Goal: Information Seeking & Learning: Check status

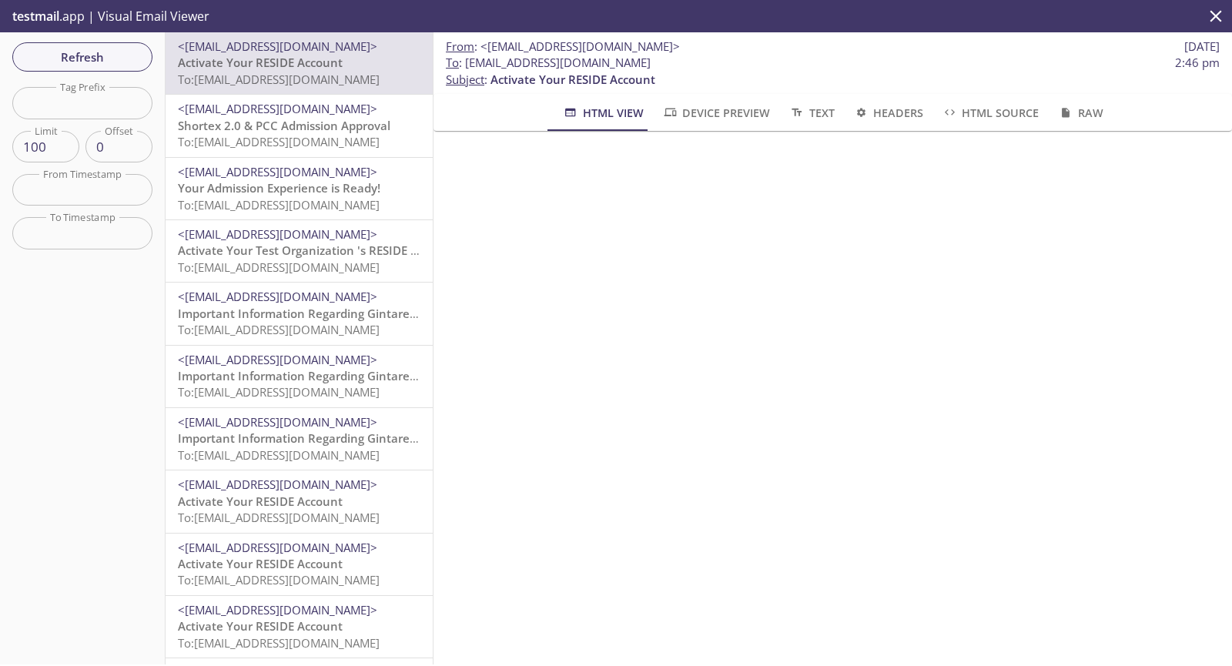
drag, startPoint x: 733, startPoint y: 62, endPoint x: 466, endPoint y: 61, distance: 266.3
click at [466, 61] on span "To : [EMAIL_ADDRESS][DOMAIN_NAME] 2:46 pm" at bounding box center [833, 63] width 774 height 16
copy span "[EMAIL_ADDRESS][DOMAIN_NAME]"
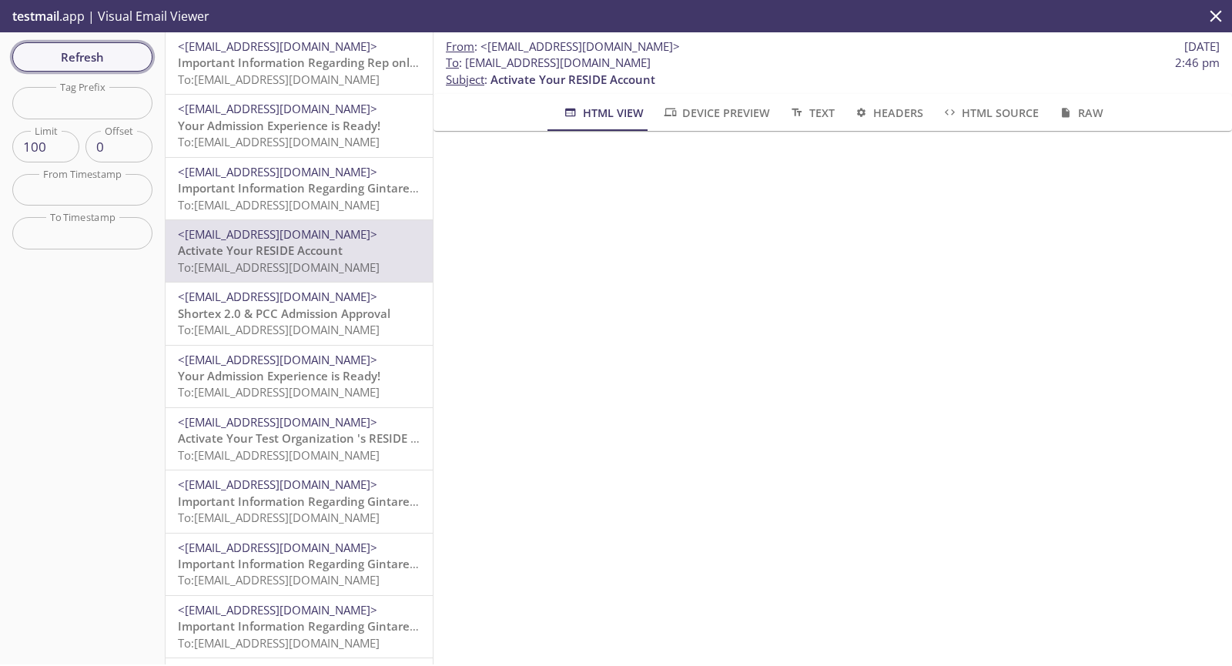
click at [55, 62] on span "Refresh" at bounding box center [82, 57] width 115 height 20
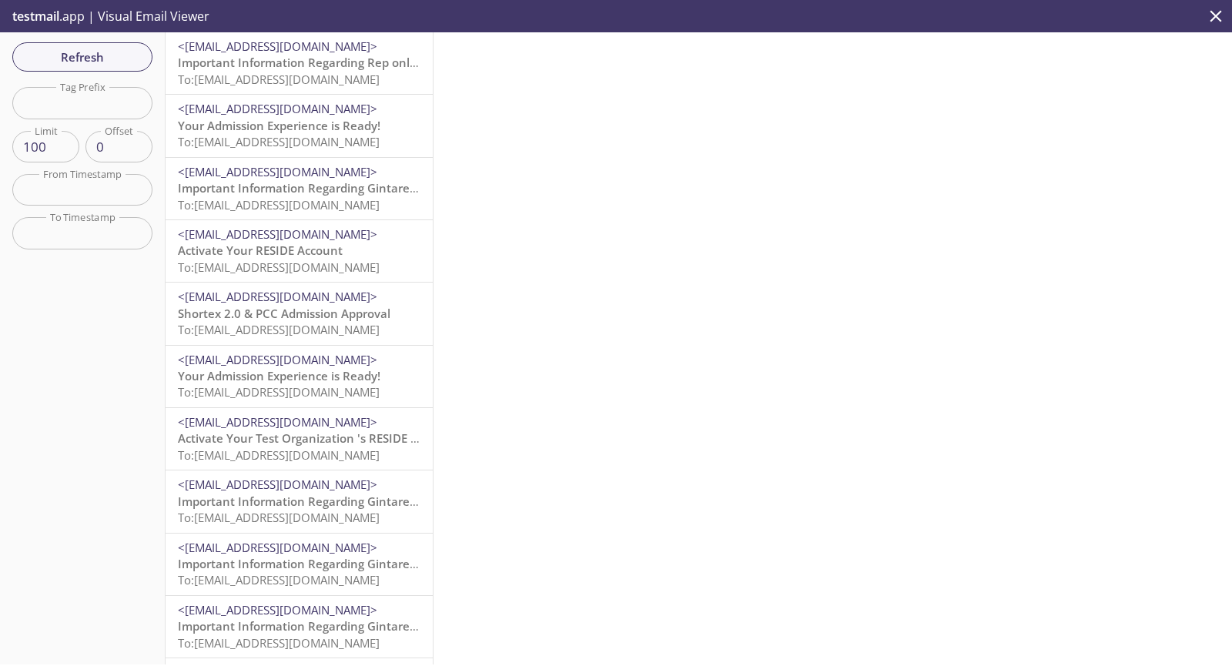
drag, startPoint x: 347, startPoint y: 73, endPoint x: 333, endPoint y: 71, distance: 14.8
click at [333, 71] on p "Important Information Regarding Rep only Test's Admission to ACME 2019 To: [EMA…" at bounding box center [299, 71] width 242 height 33
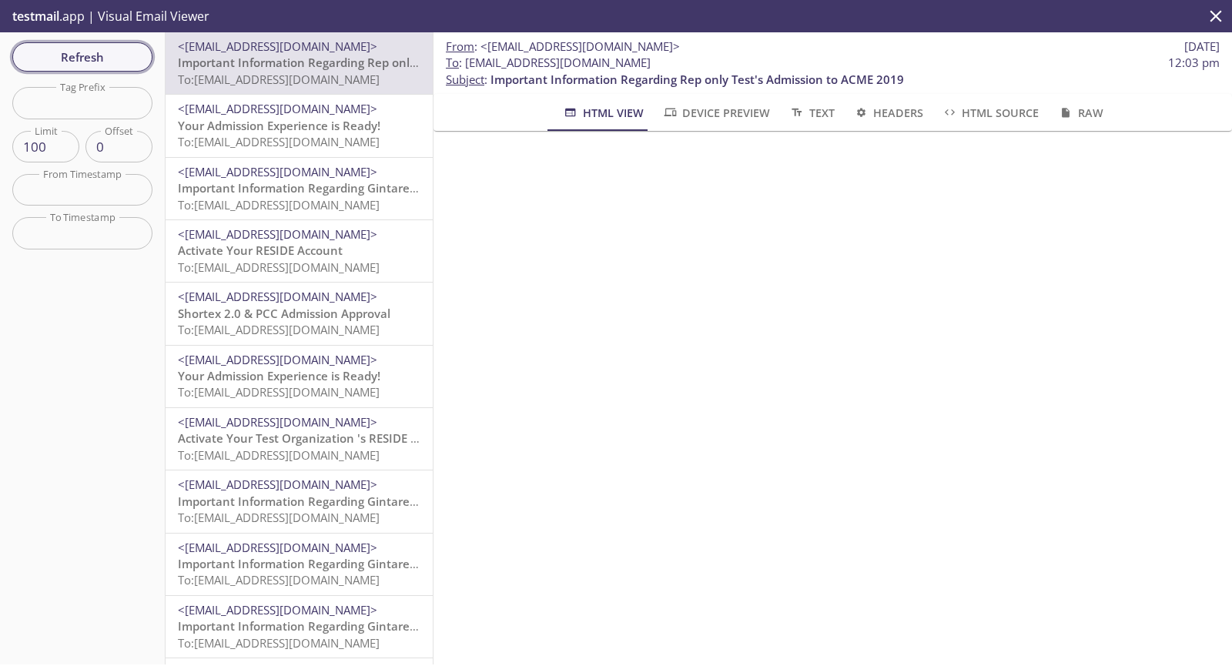
click at [92, 67] on span "Refresh" at bounding box center [82, 57] width 115 height 20
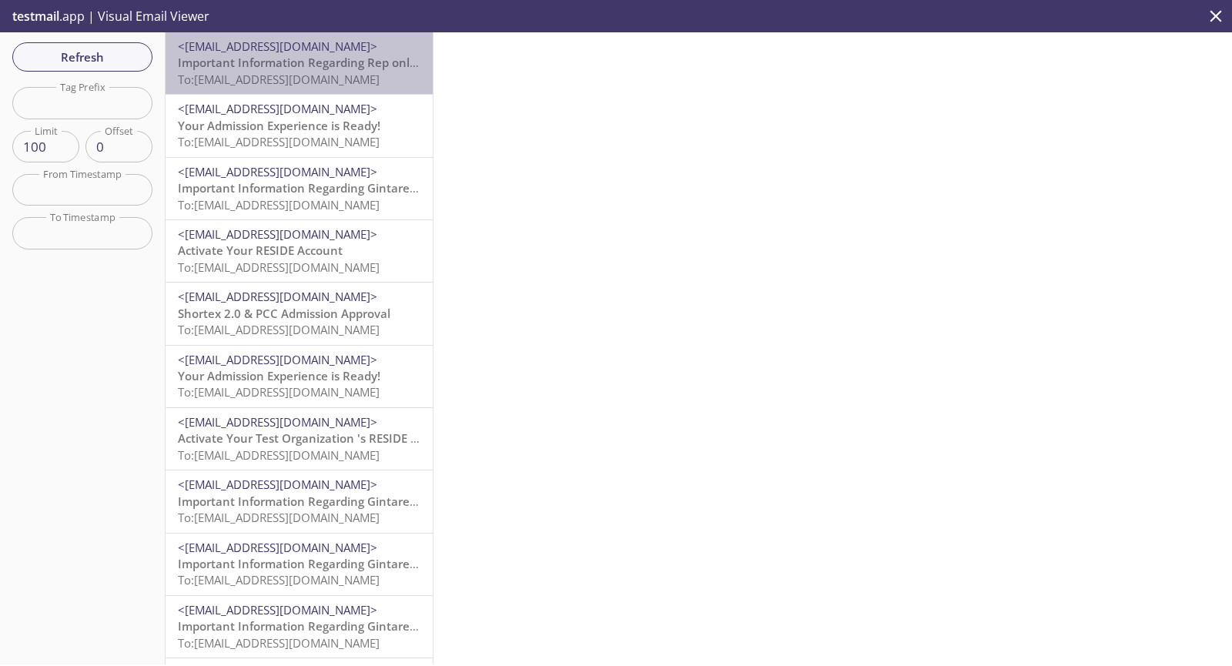
click at [349, 59] on span "Important Information Regarding Rep only Test's Admission to ACME 2019" at bounding box center [384, 62] width 413 height 15
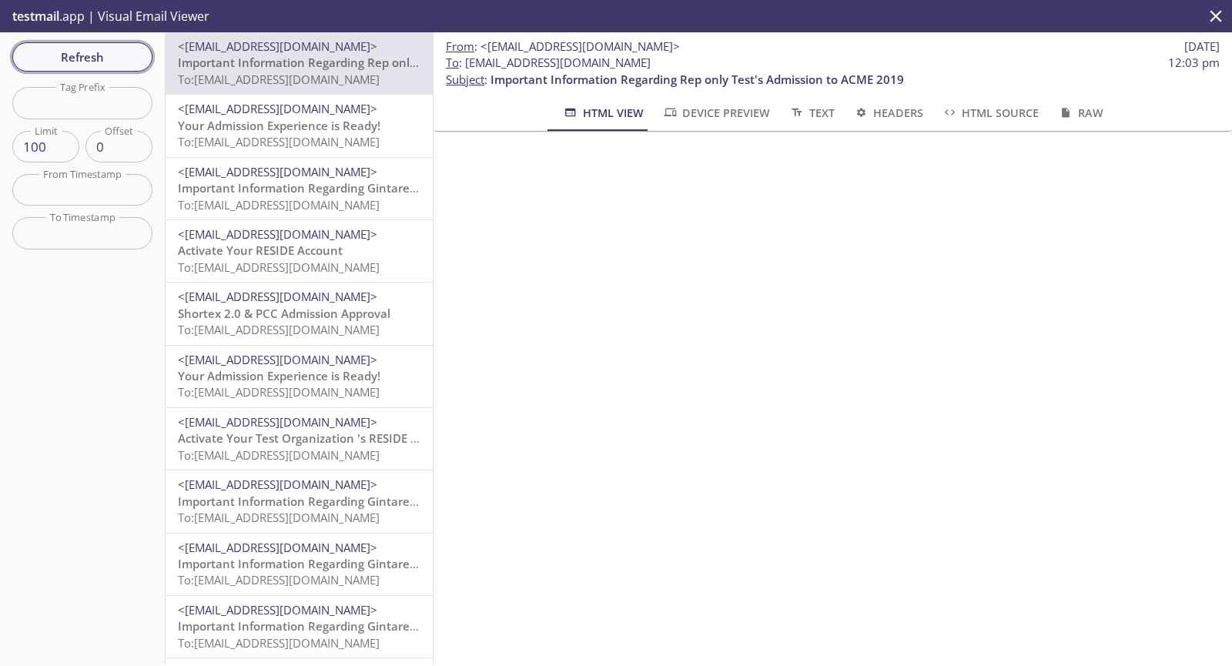
click at [102, 52] on span "Refresh" at bounding box center [82, 57] width 115 height 20
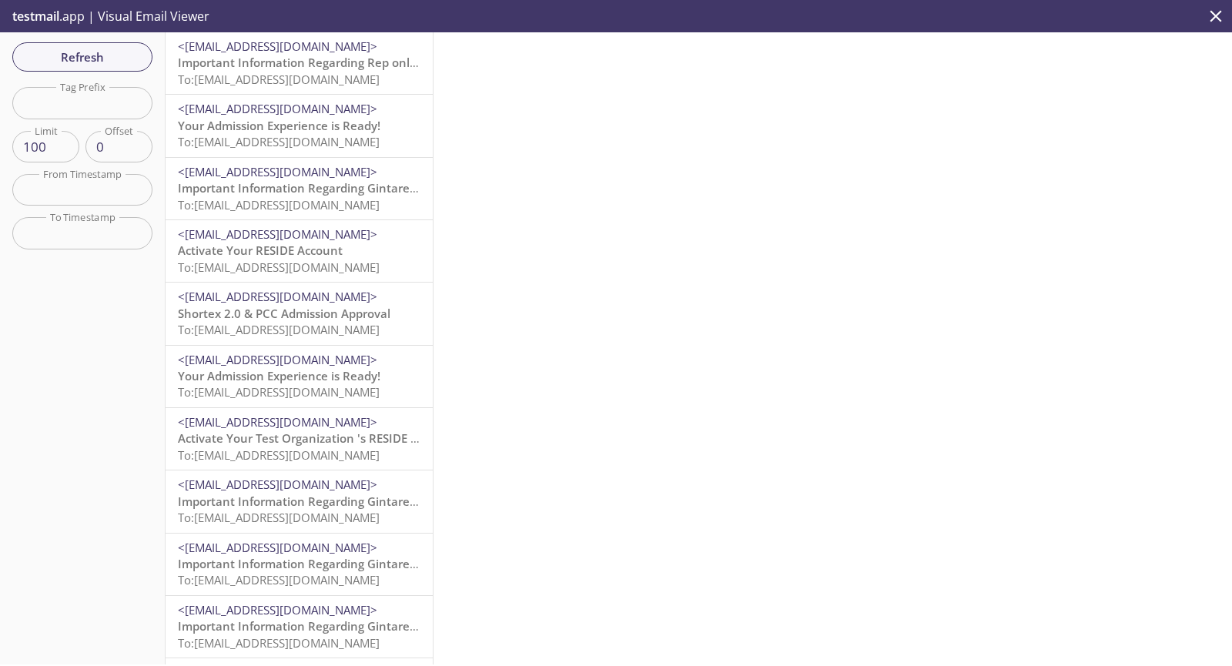
click at [288, 209] on span "To: [EMAIL_ADDRESS][DOMAIN_NAME]" at bounding box center [279, 204] width 202 height 15
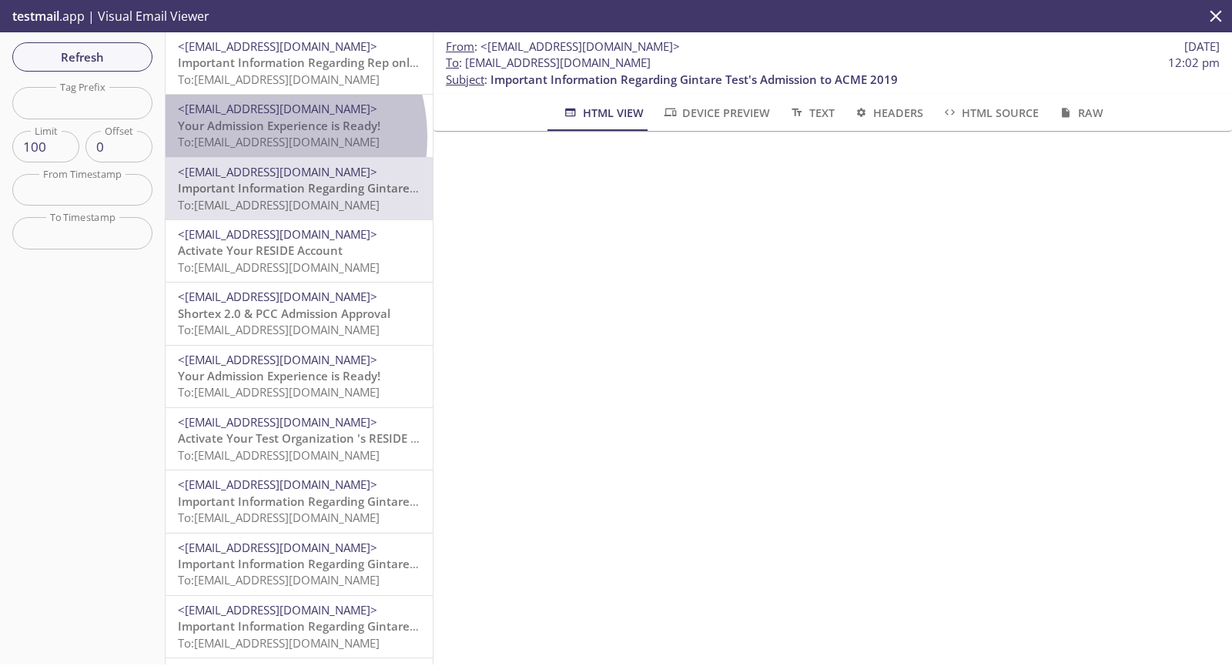
click at [246, 137] on span "To: [EMAIL_ADDRESS][DOMAIN_NAME]" at bounding box center [279, 141] width 202 height 15
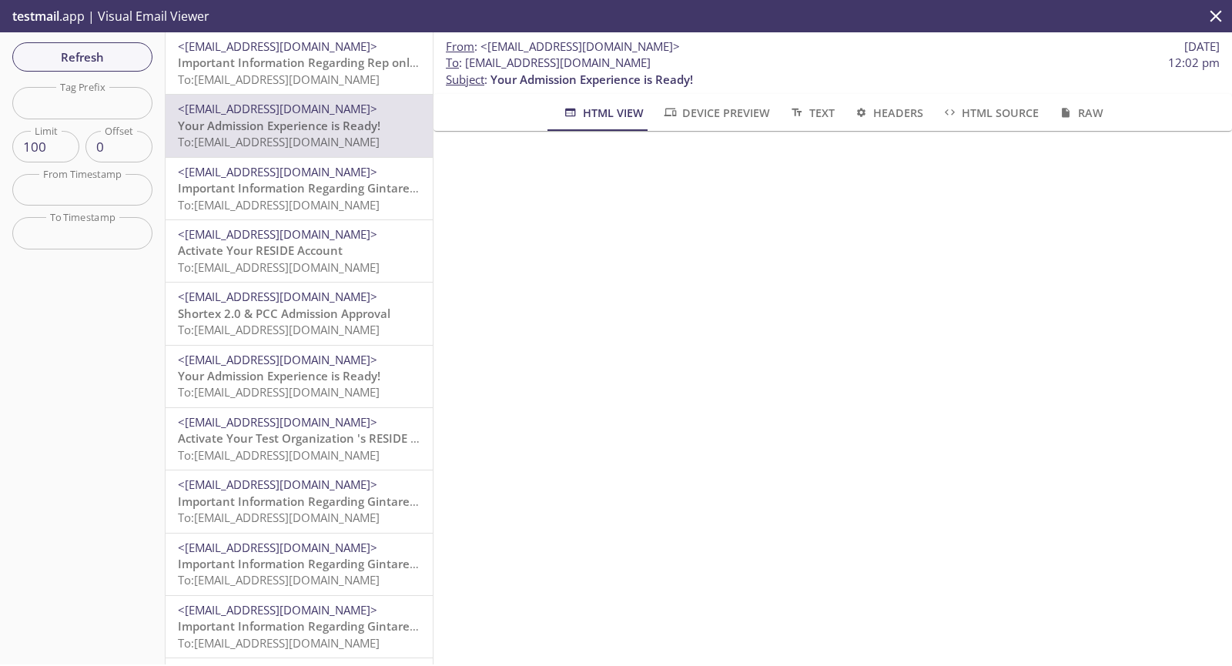
click at [105, 97] on input "text" at bounding box center [82, 103] width 140 height 32
click at [87, 193] on input "text" at bounding box center [82, 190] width 140 height 32
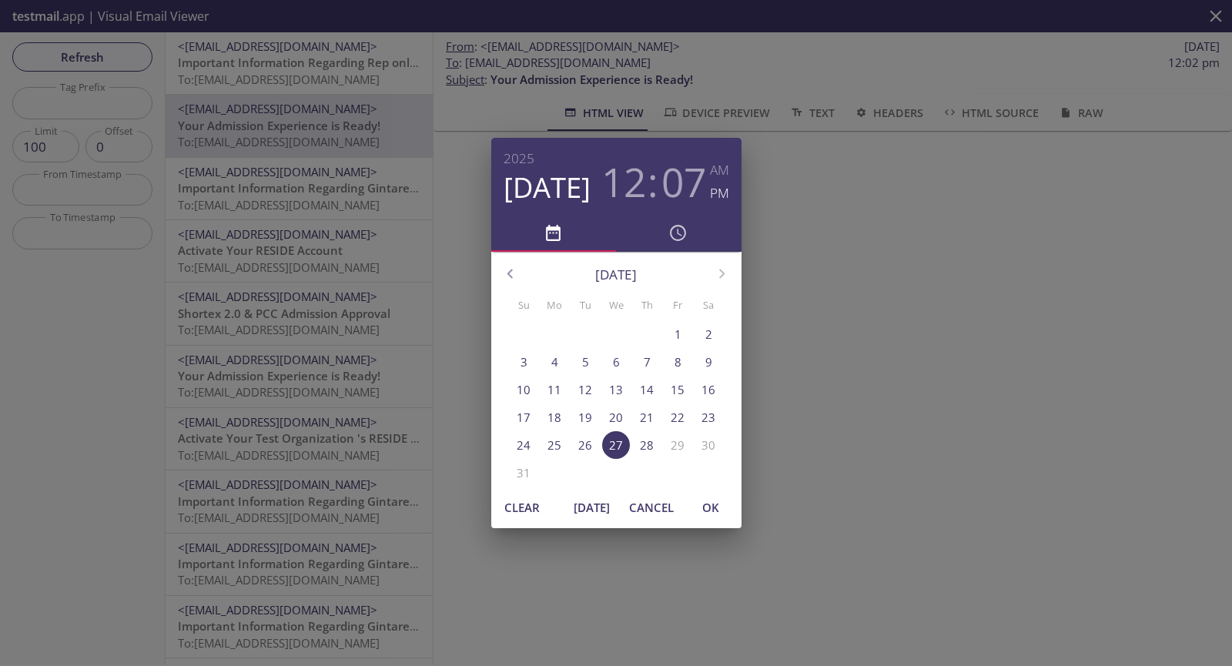
click at [675, 182] on h3 "07" at bounding box center [683, 182] width 45 height 46
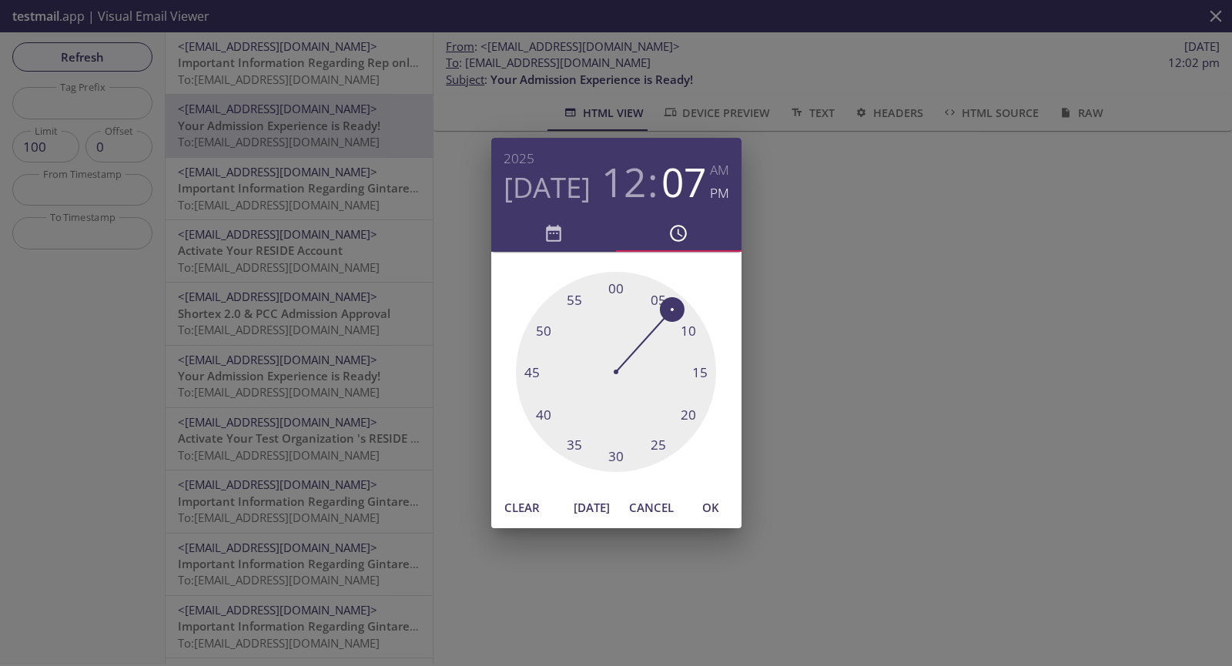
click at [690, 329] on div at bounding box center [616, 372] width 200 height 200
click at [714, 512] on span "OK" at bounding box center [710, 507] width 37 height 20
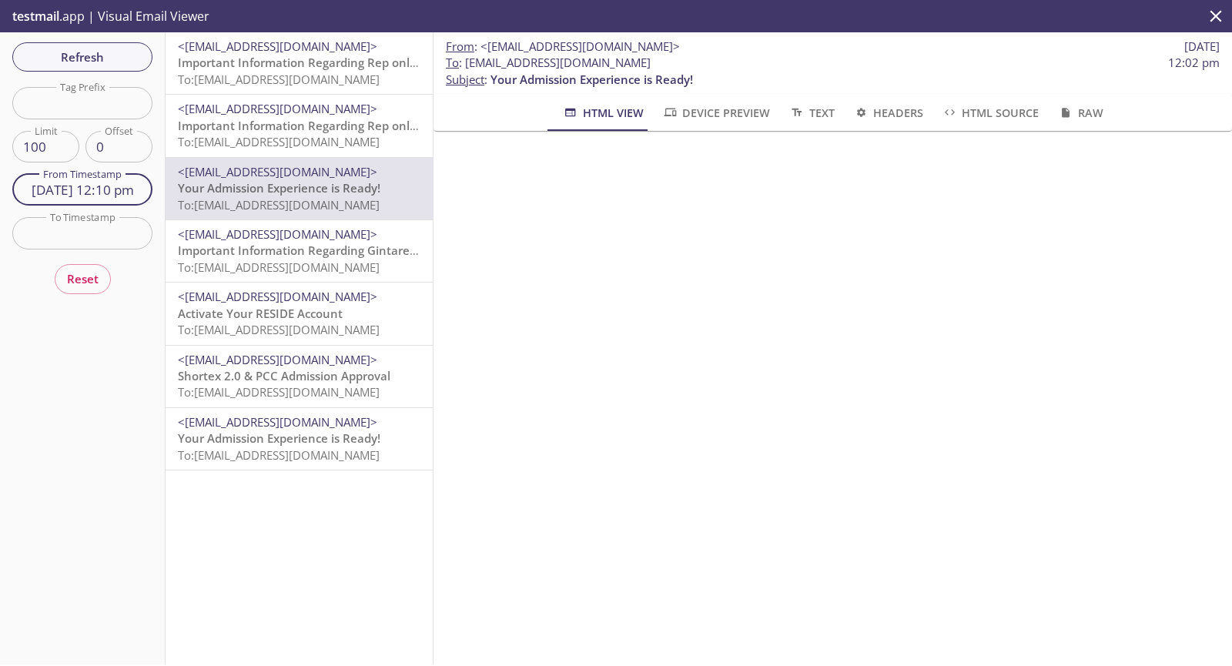
click at [72, 184] on input "[DATE] 12:10 pm" at bounding box center [82, 190] width 140 height 32
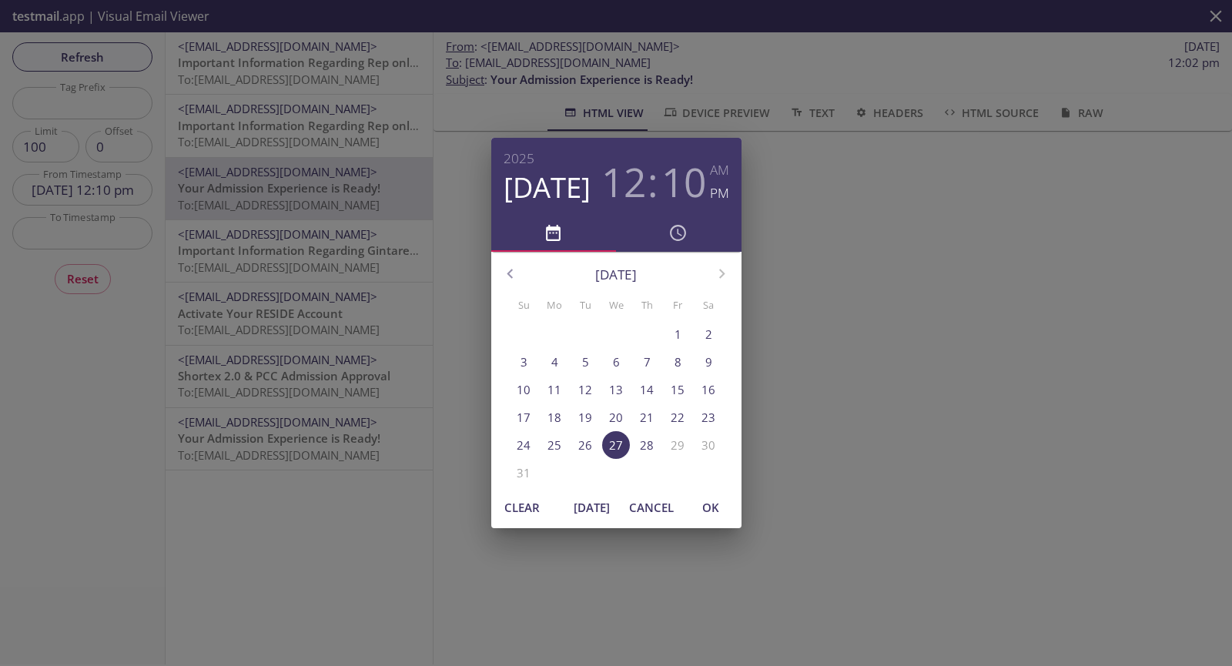
click at [720, 195] on h6 "PM" at bounding box center [719, 193] width 19 height 23
click at [727, 506] on span "OK" at bounding box center [710, 507] width 37 height 20
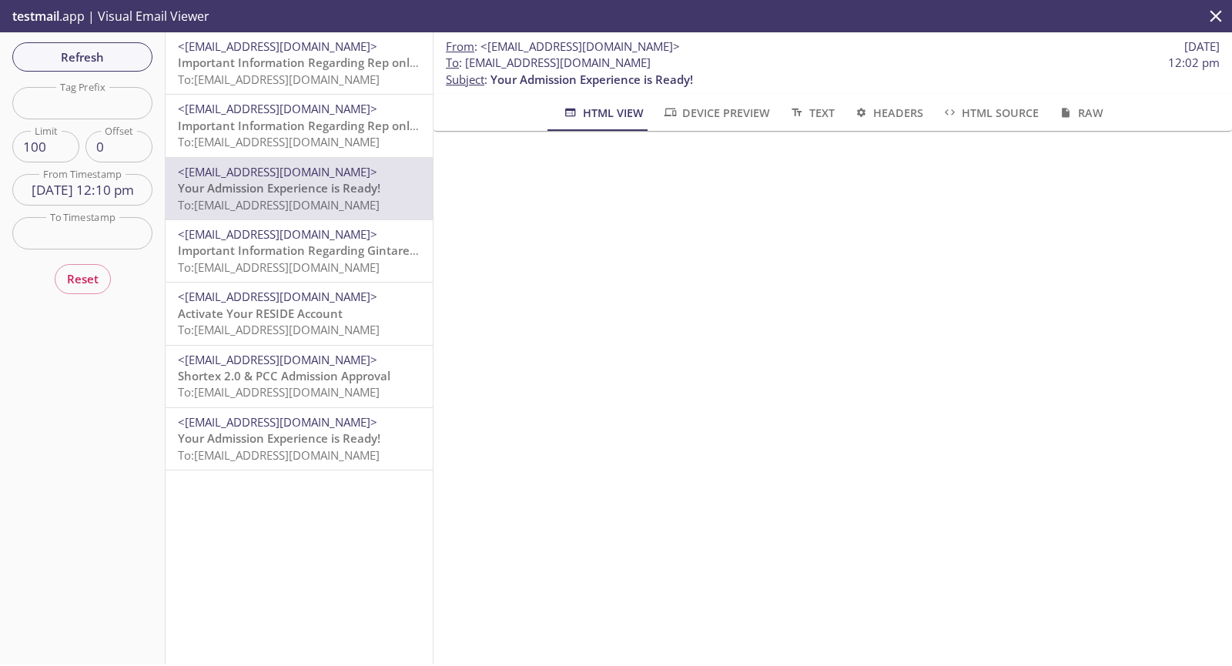
click at [119, 187] on input "[DATE] 12:10 pm" at bounding box center [82, 190] width 140 height 32
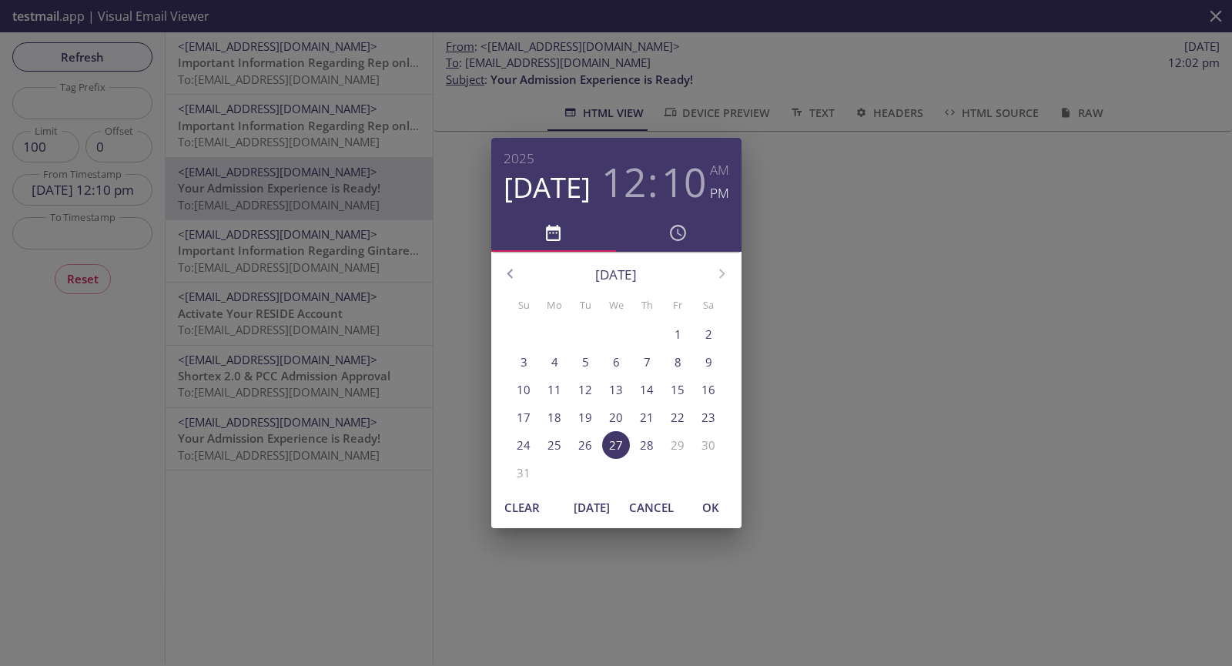
click at [685, 187] on h3 "10" at bounding box center [683, 182] width 45 height 46
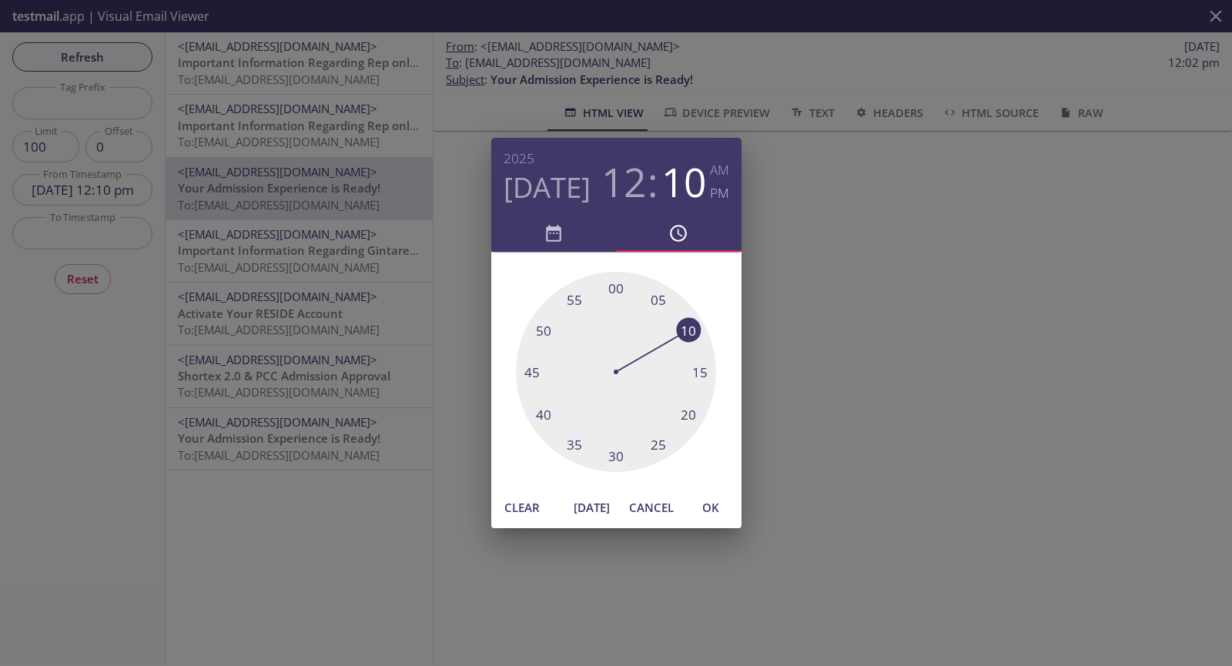
click at [716, 196] on h6 "PM" at bounding box center [719, 193] width 19 height 23
click at [690, 319] on div at bounding box center [616, 372] width 200 height 200
click at [709, 513] on span "OK" at bounding box center [710, 507] width 37 height 20
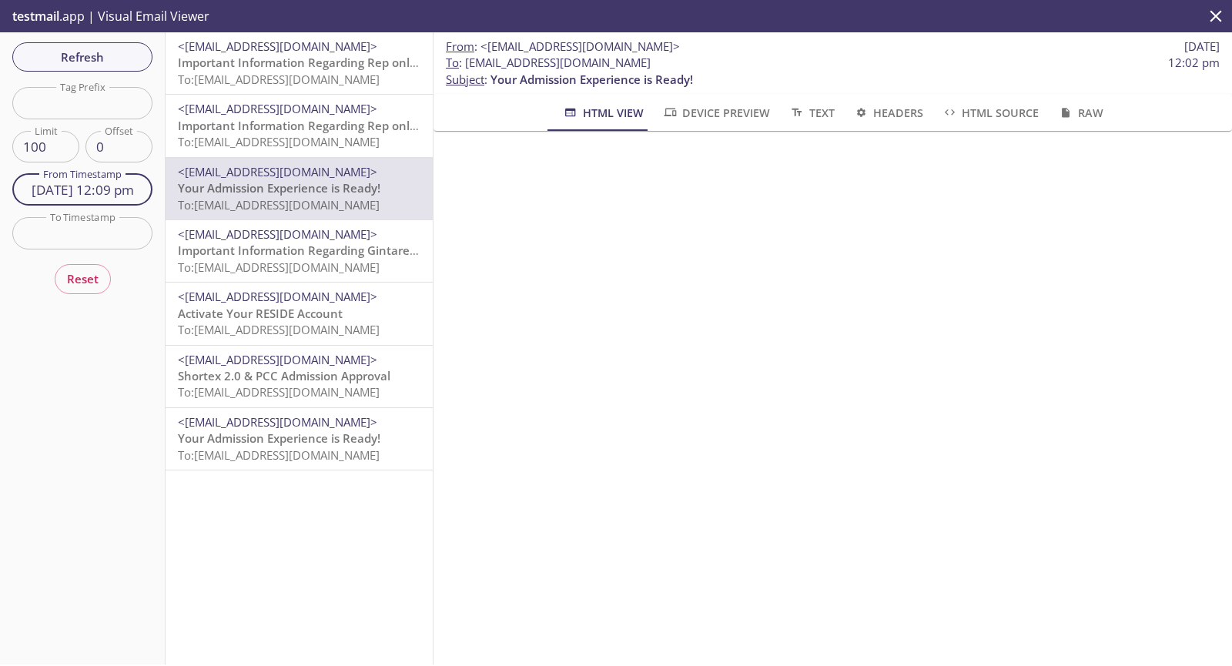
click at [38, 187] on input "[DATE] 12:09 pm" at bounding box center [82, 190] width 140 height 32
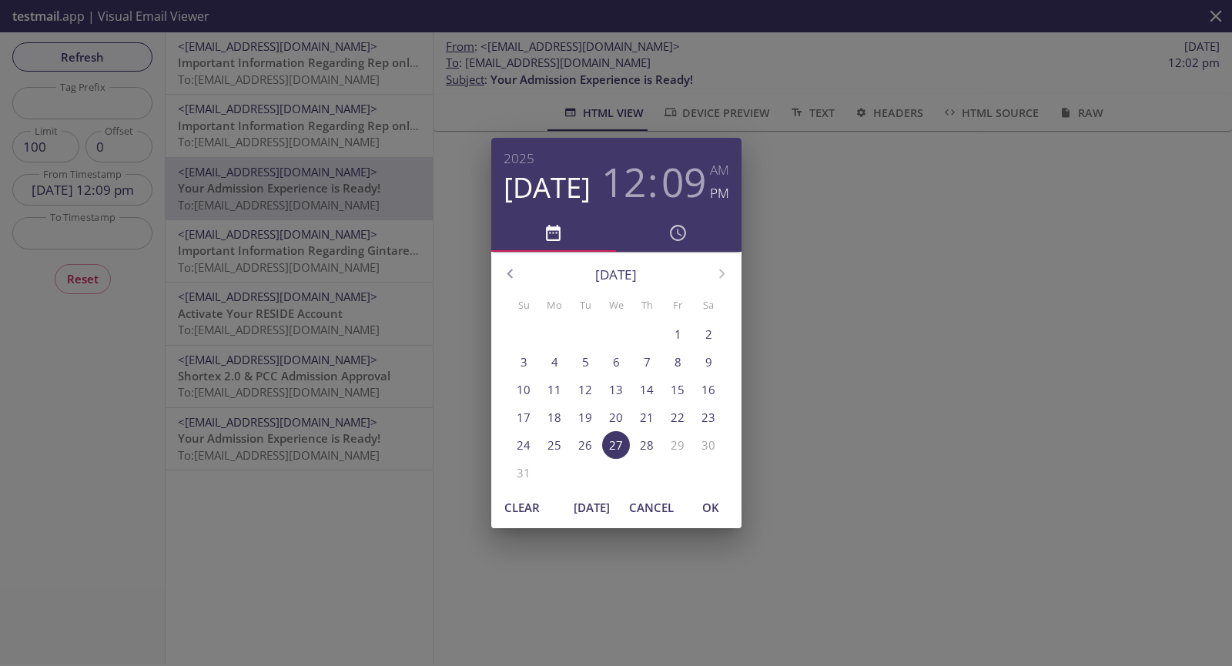
click at [560, 179] on h4 "[DATE]" at bounding box center [546, 187] width 87 height 35
click at [574, 170] on h4 "[DATE]" at bounding box center [546, 187] width 87 height 35
click at [644, 446] on p "28" at bounding box center [647, 445] width 14 height 16
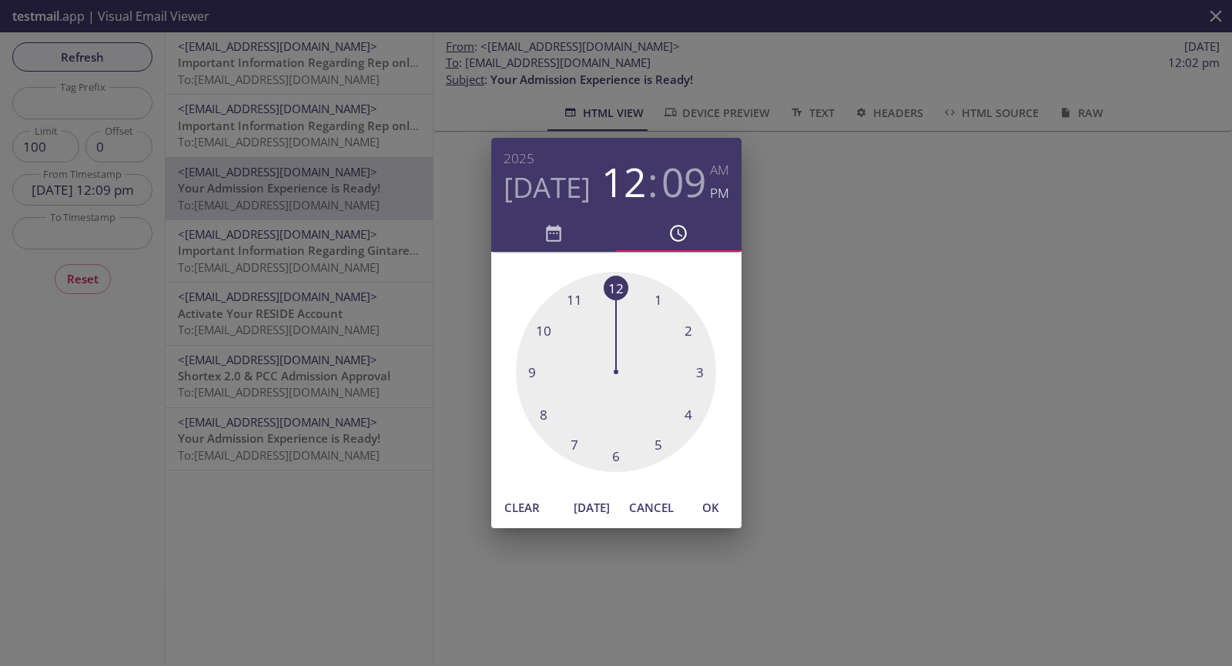
click at [722, 513] on span "OK" at bounding box center [710, 507] width 37 height 20
type input "[DATE] 12:09 pm"
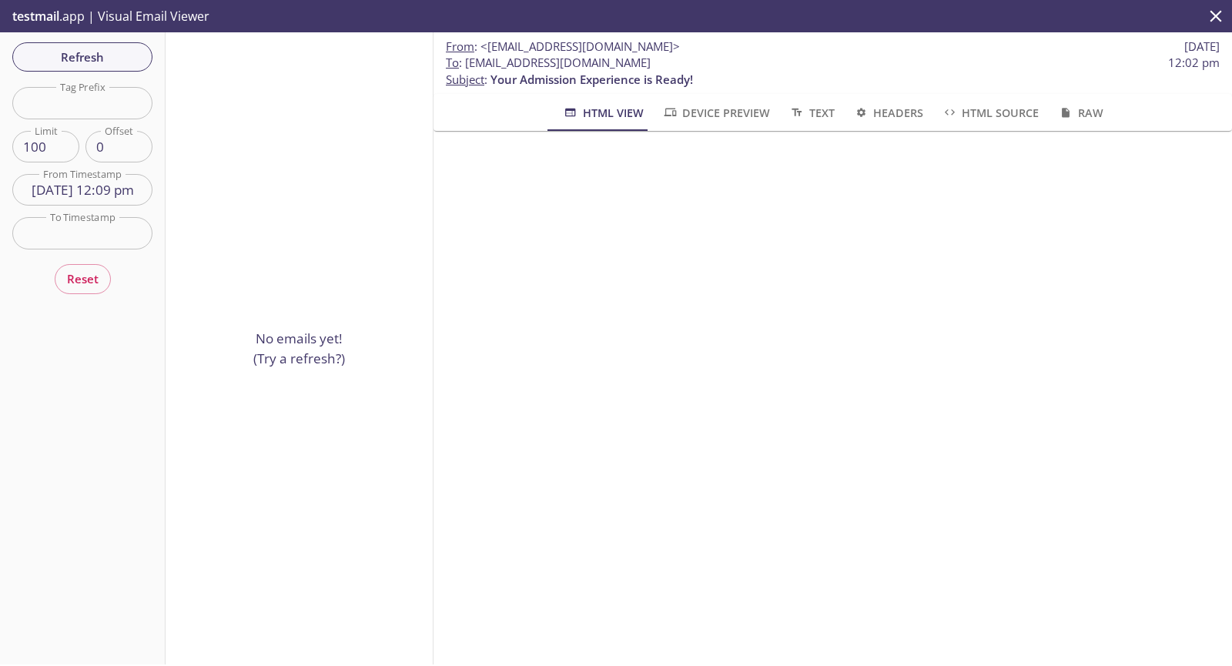
click at [1011, 149] on iframe at bounding box center [832, 566] width 761 height 834
click at [1012, 137] on div at bounding box center [832, 566] width 798 height 871
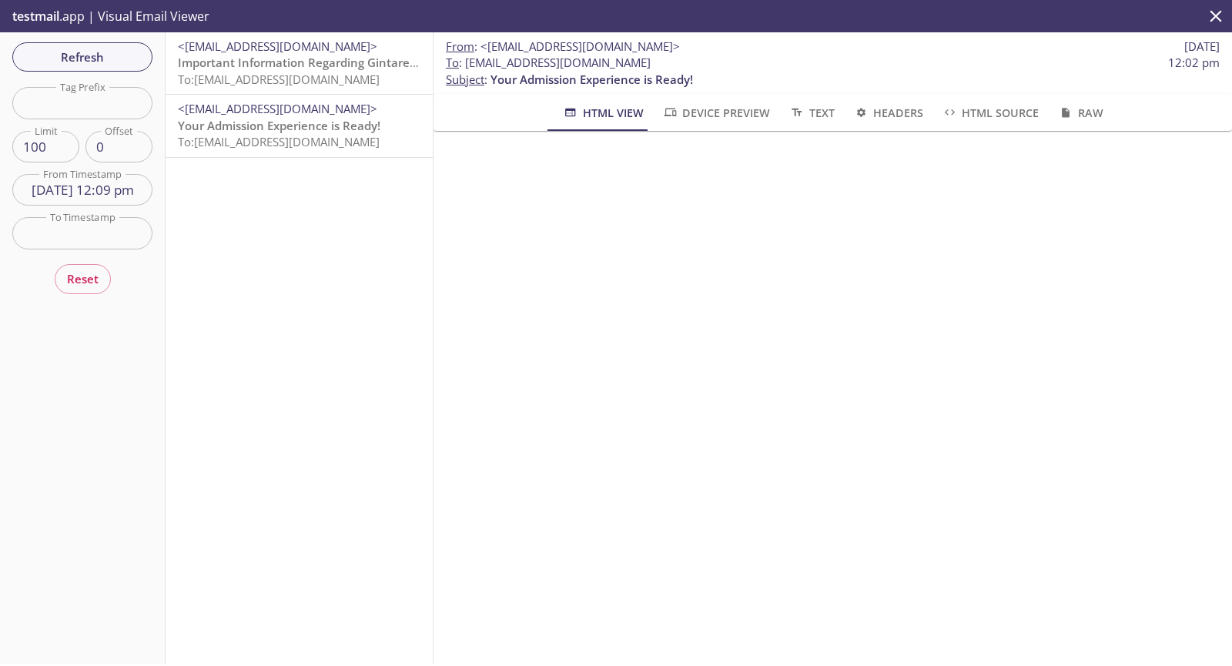
click at [128, 58] on span "Refresh" at bounding box center [82, 57] width 115 height 20
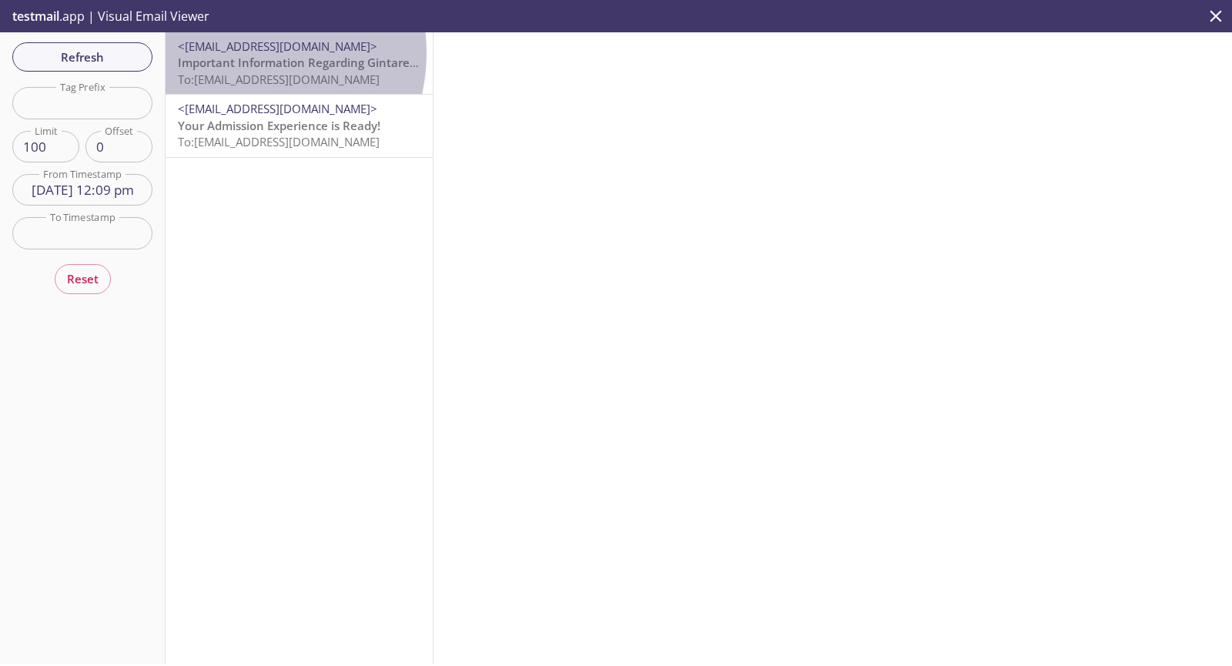
click at [239, 53] on span "<[EMAIL_ADDRESS][DOMAIN_NAME]>" at bounding box center [277, 45] width 199 height 15
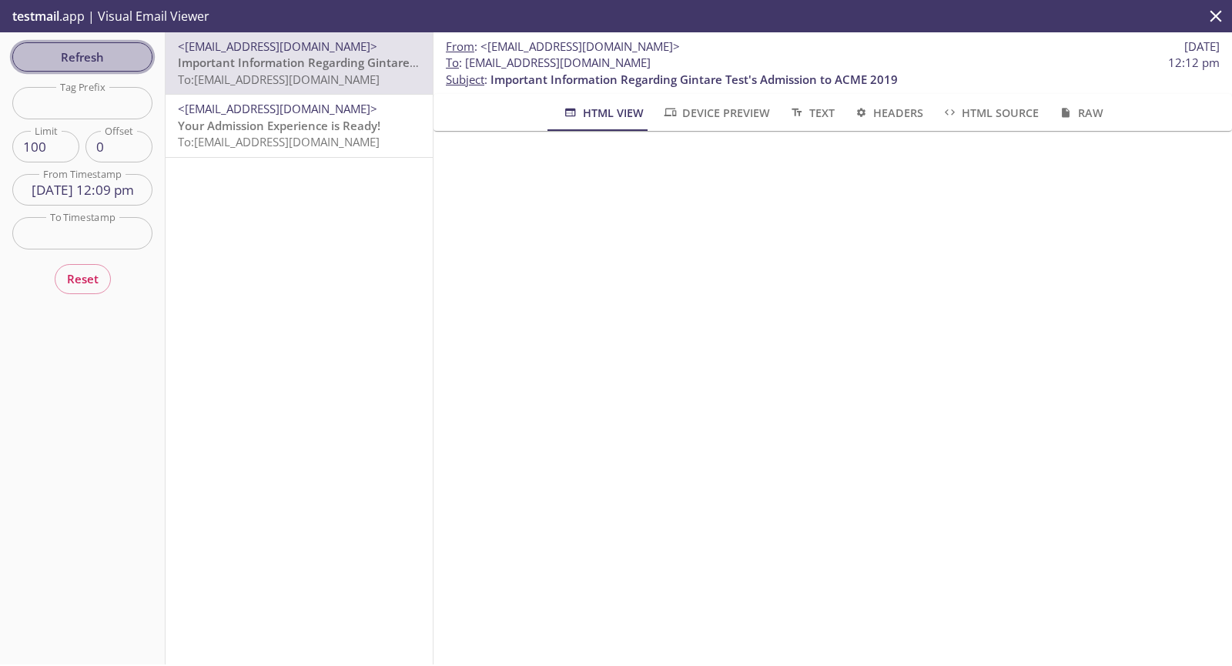
click at [83, 59] on span "Refresh" at bounding box center [82, 57] width 115 height 20
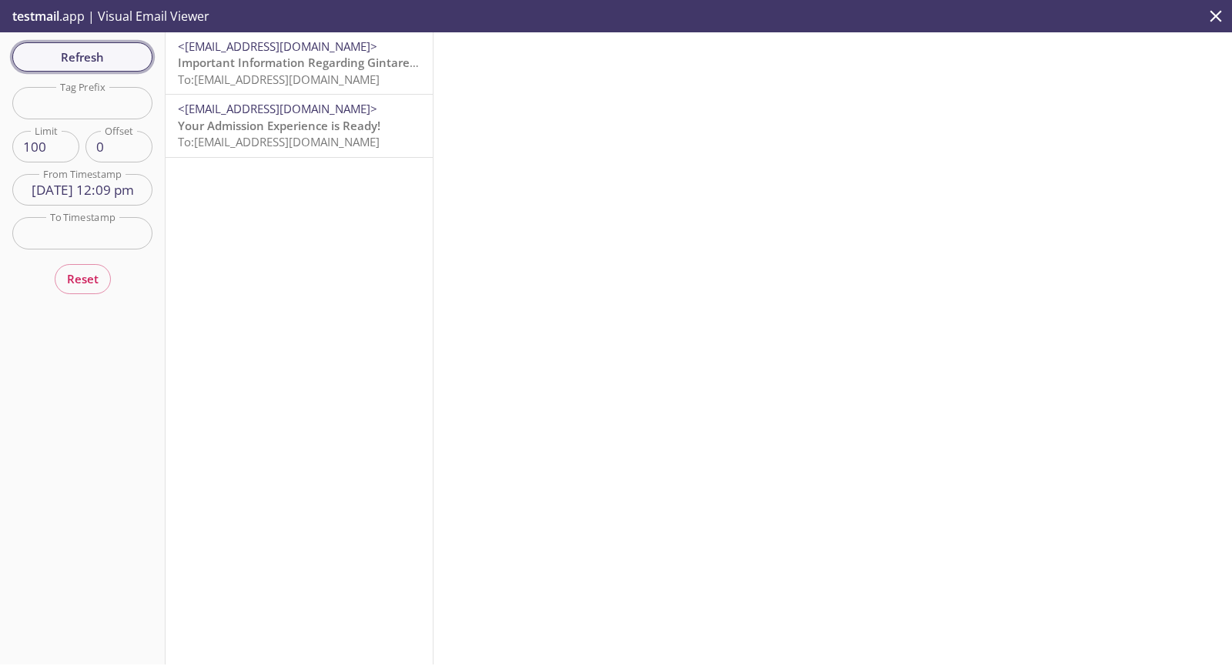
click at [83, 59] on span "Refresh" at bounding box center [82, 57] width 115 height 20
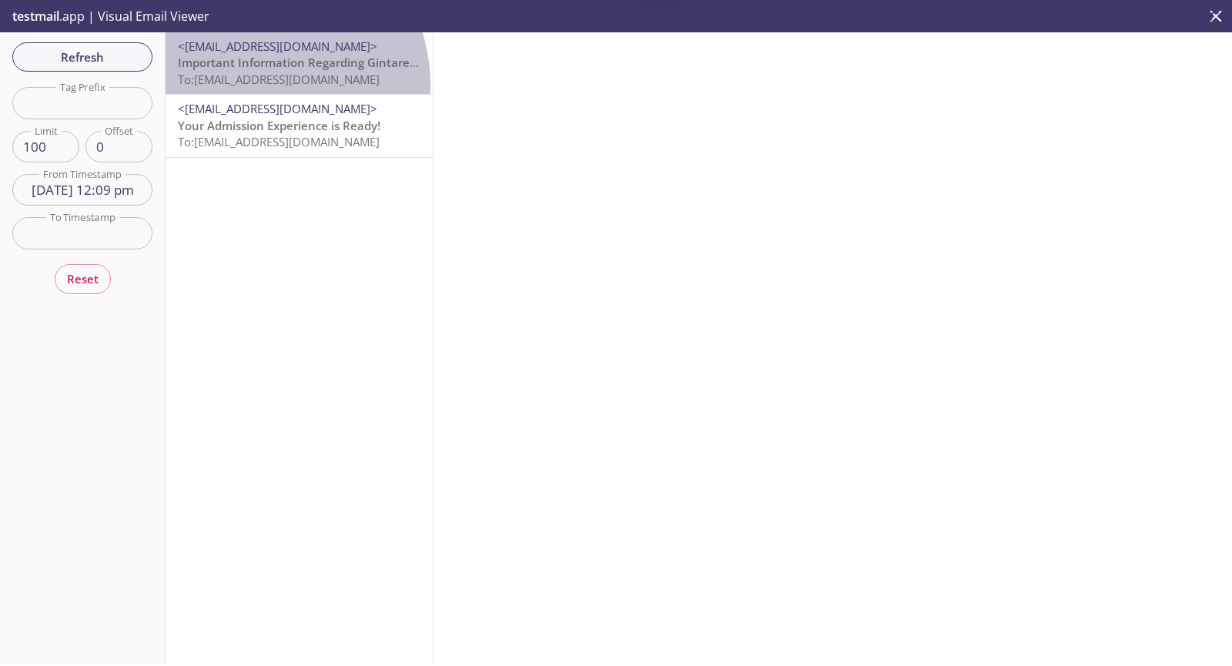
click at [249, 85] on span "To: [EMAIL_ADDRESS][DOMAIN_NAME]" at bounding box center [279, 79] width 202 height 15
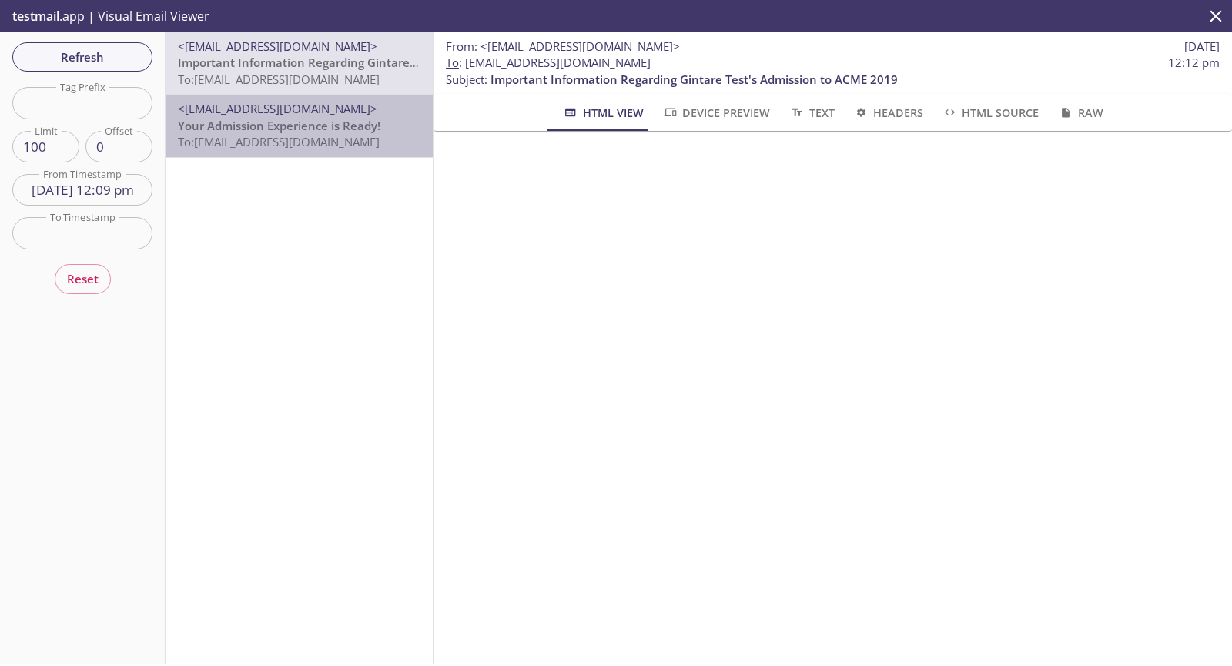
click at [313, 108] on span "<[EMAIL_ADDRESS][DOMAIN_NAME]>" at bounding box center [277, 108] width 199 height 15
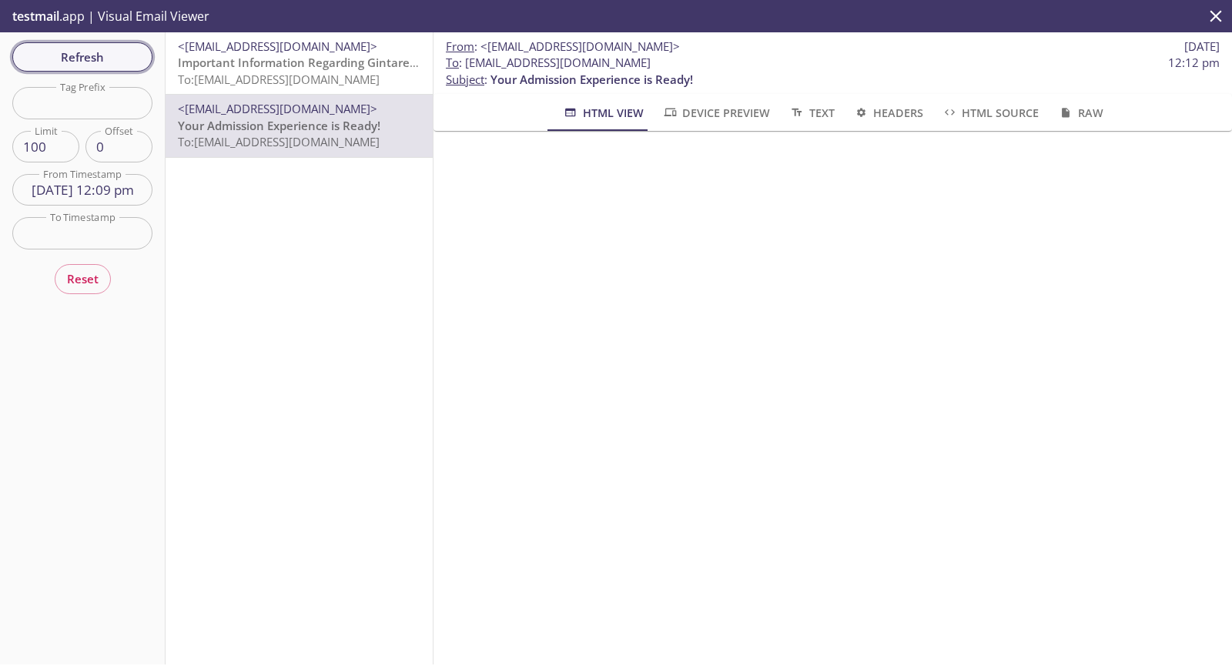
click at [115, 65] on span "Refresh" at bounding box center [82, 57] width 115 height 20
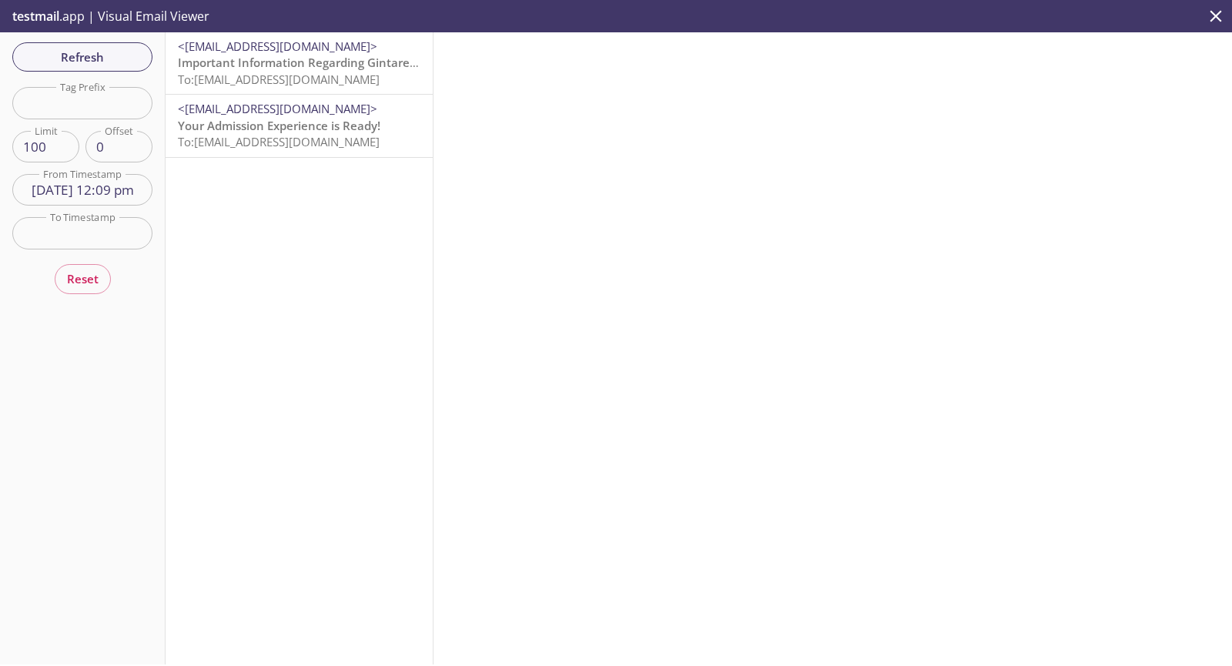
click at [374, 87] on p "Important Information Regarding Gintare Test's Admission to ACME 2019 To: [EMAI…" at bounding box center [299, 71] width 242 height 33
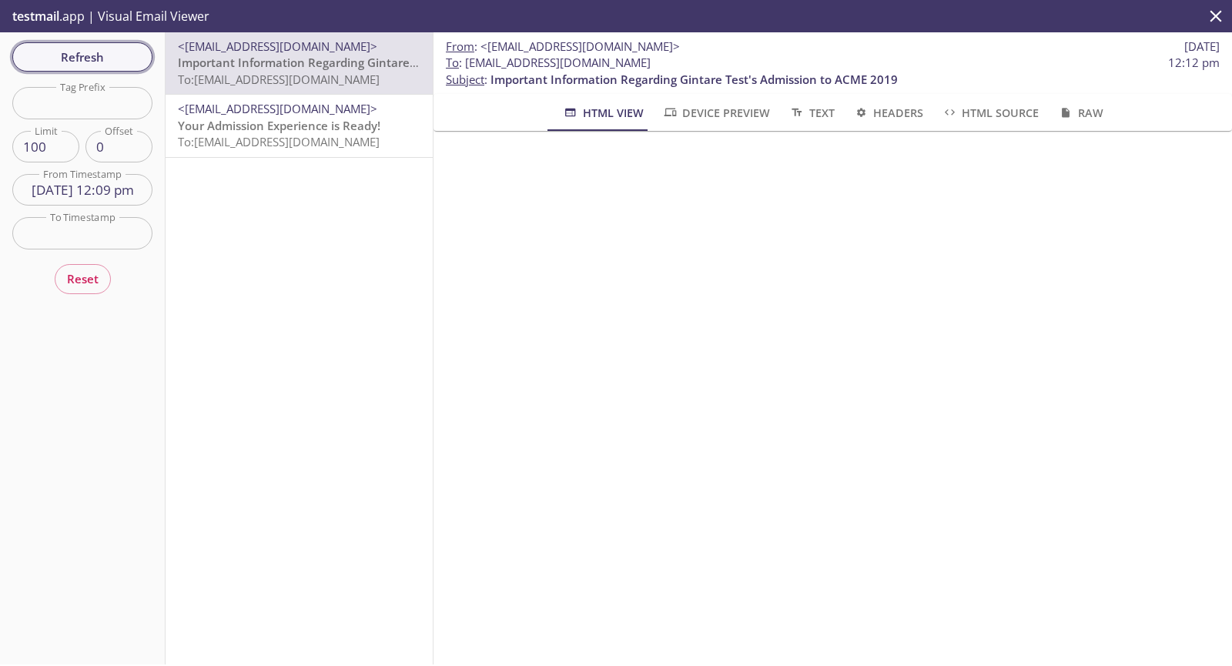
click at [113, 72] on div "Refresh Filters Tag Prefix Tag Prefix Limit 100 Limit Offset 0 Offset From Time…" at bounding box center [82, 348] width 165 height 632
click at [139, 55] on span "Refresh" at bounding box center [82, 57] width 115 height 20
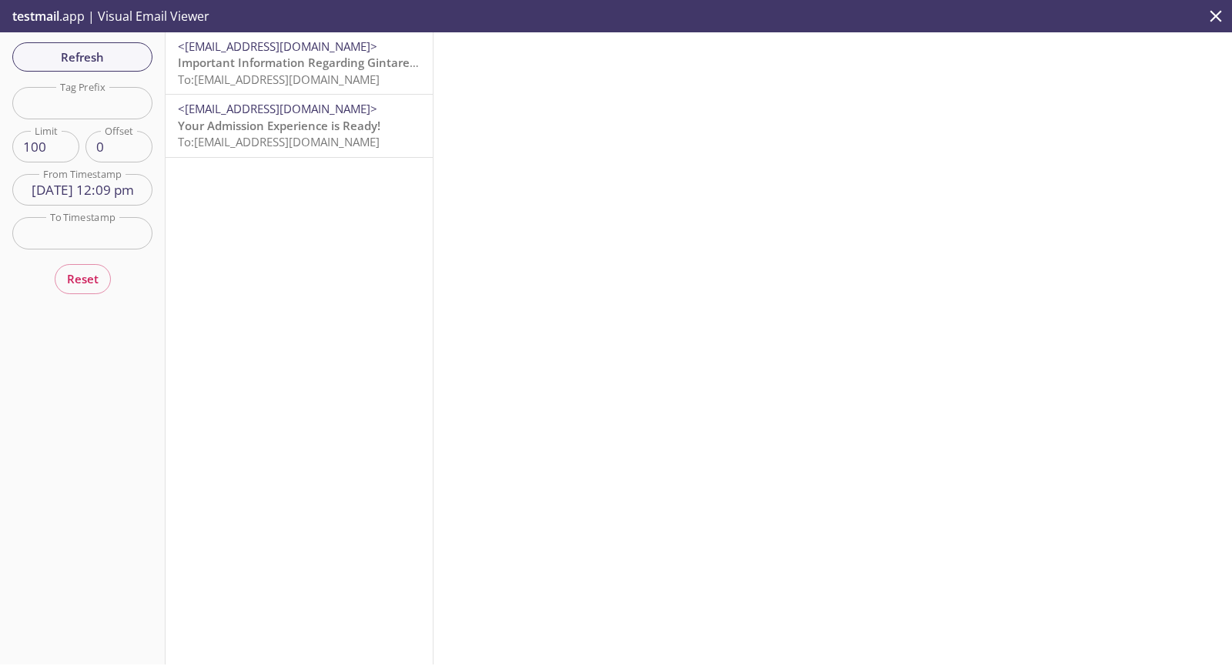
click at [334, 69] on span "Important Information Regarding Gintare Test's Admission to ACME 2019" at bounding box center [381, 62] width 407 height 15
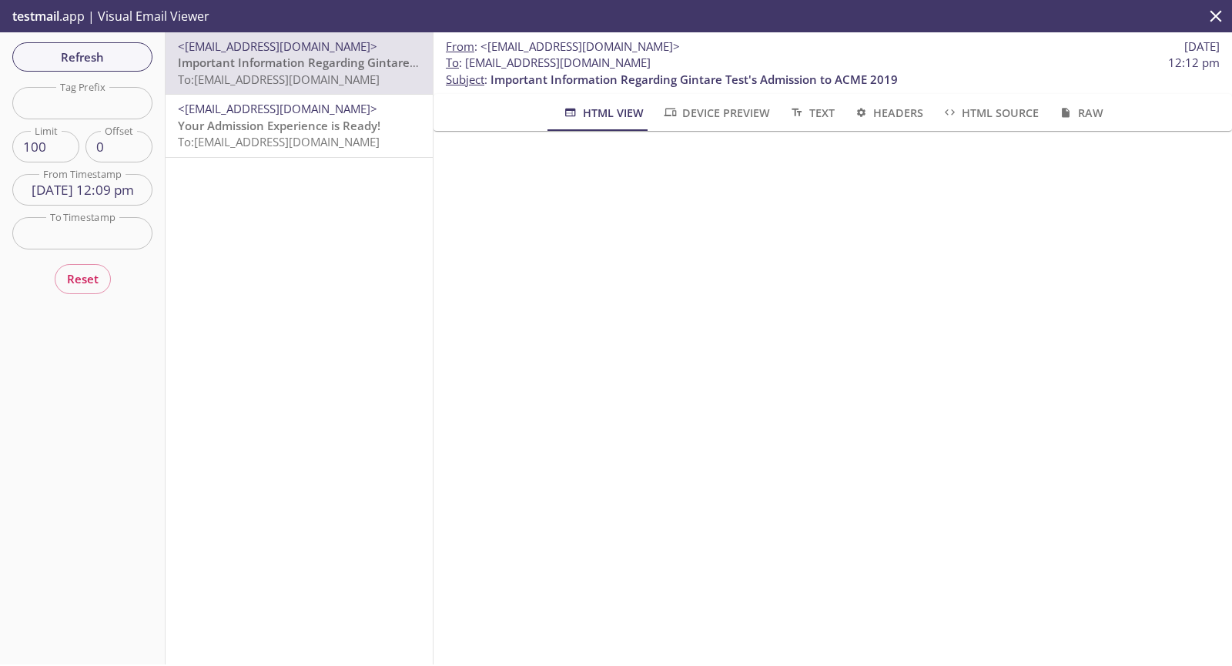
click at [988, 145] on div at bounding box center [832, 536] width 798 height 811
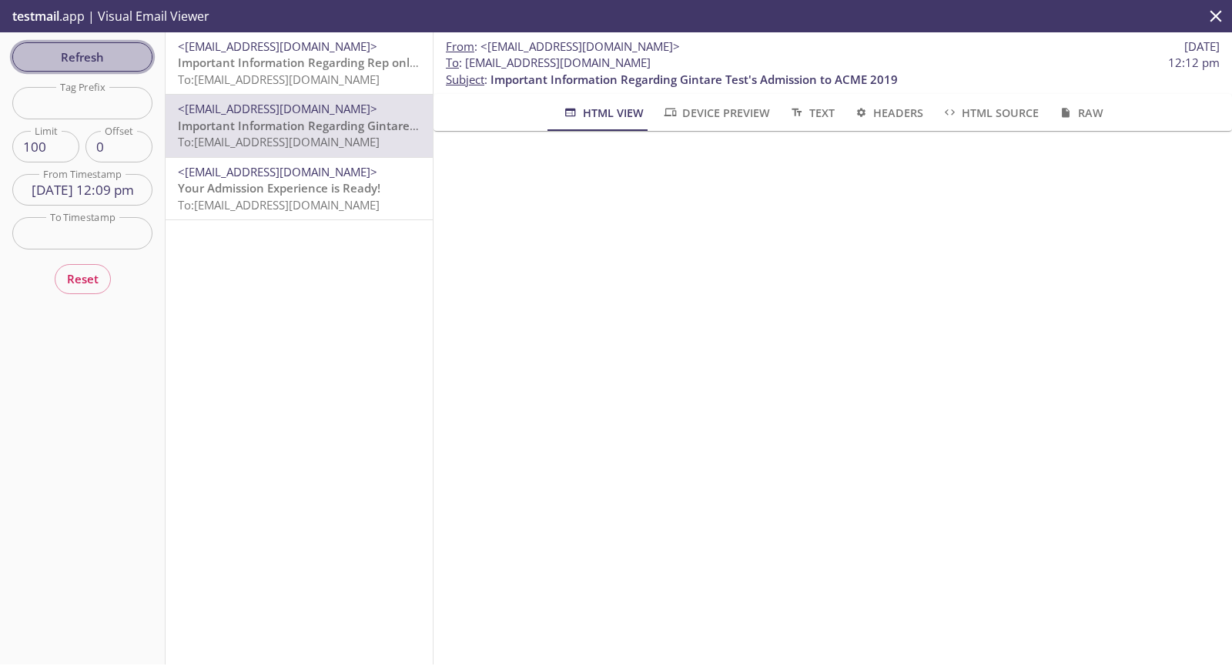
click at [114, 64] on span "Refresh" at bounding box center [82, 57] width 115 height 20
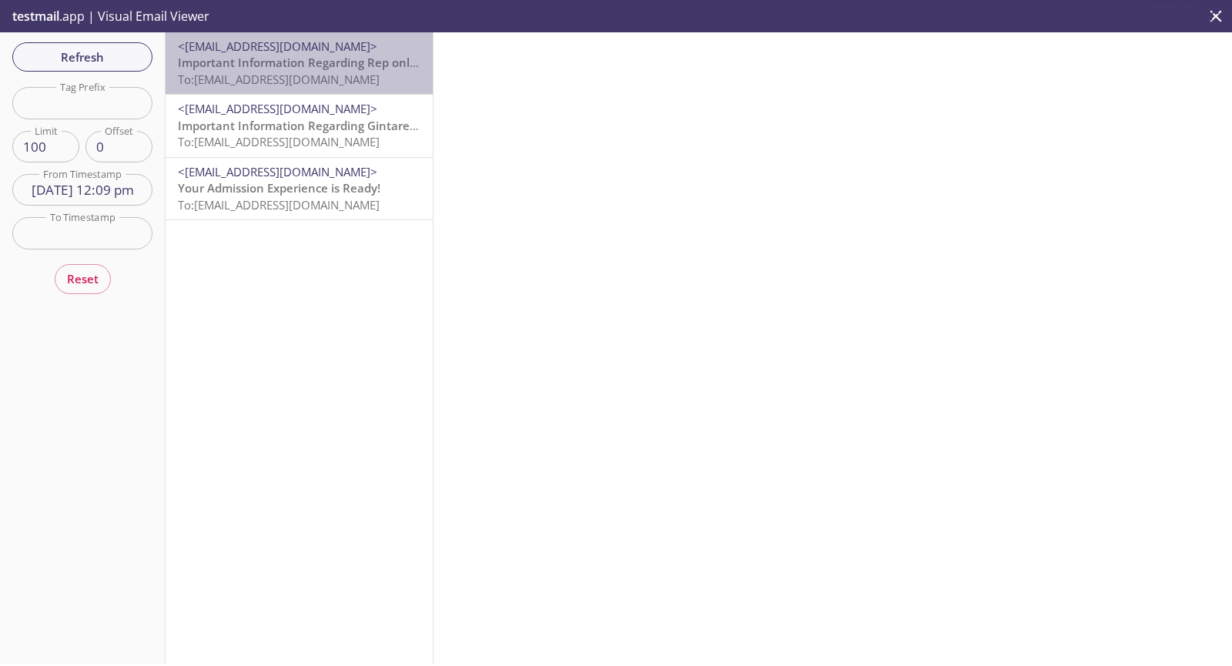
click at [301, 85] on span "To: [EMAIL_ADDRESS][DOMAIN_NAME]" at bounding box center [279, 79] width 202 height 15
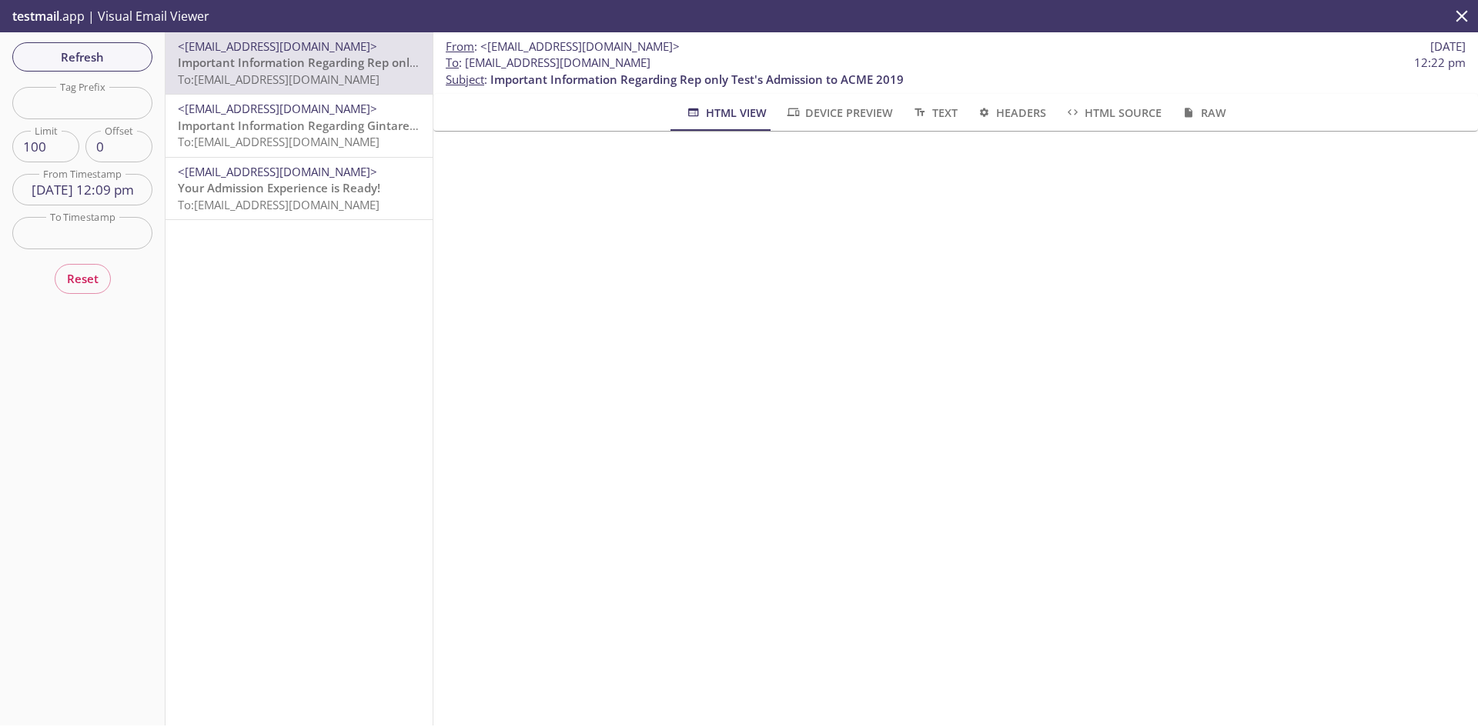
click at [323, 129] on span "Important Information Regarding Gintare Test's Admission to ACME 2019" at bounding box center [381, 125] width 407 height 15
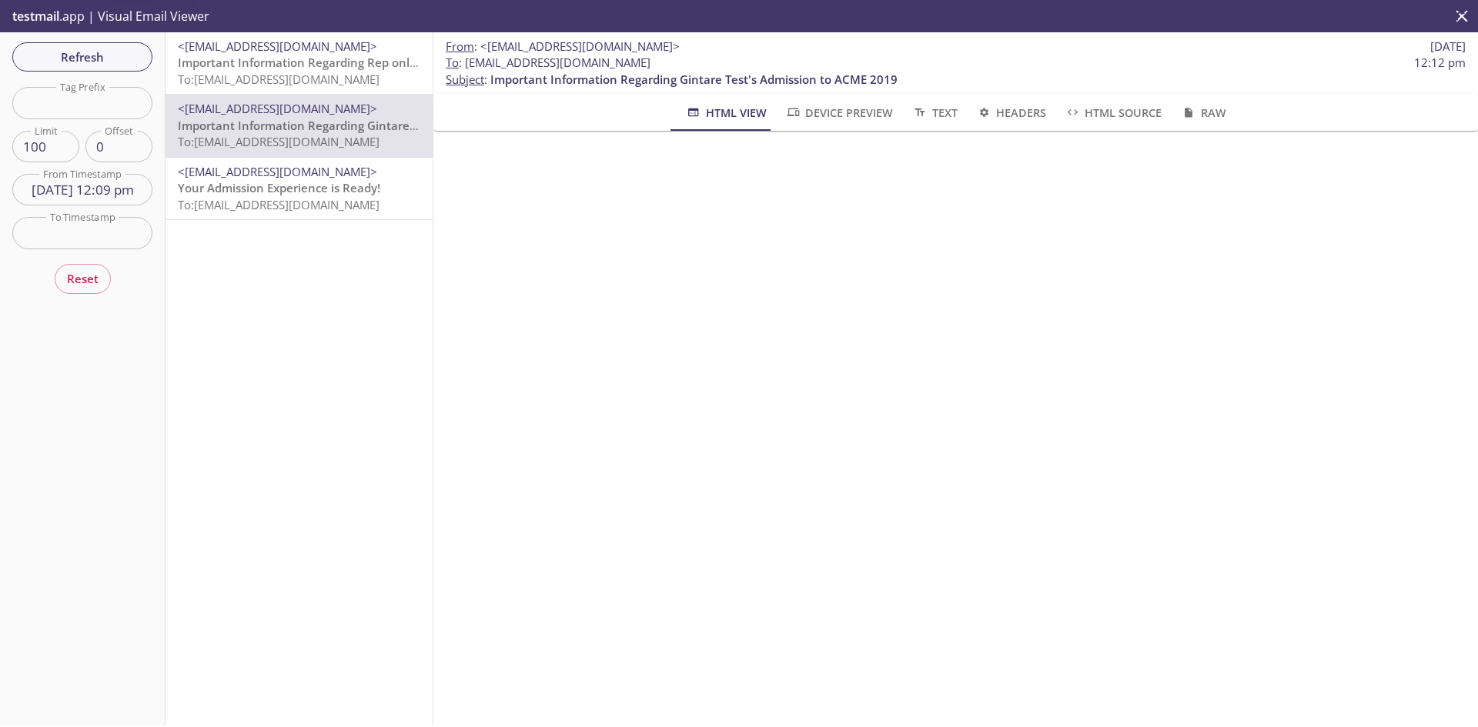
click at [341, 73] on span "To: [EMAIL_ADDRESS][DOMAIN_NAME]" at bounding box center [279, 79] width 202 height 15
